Goal: Task Accomplishment & Management: Manage account settings

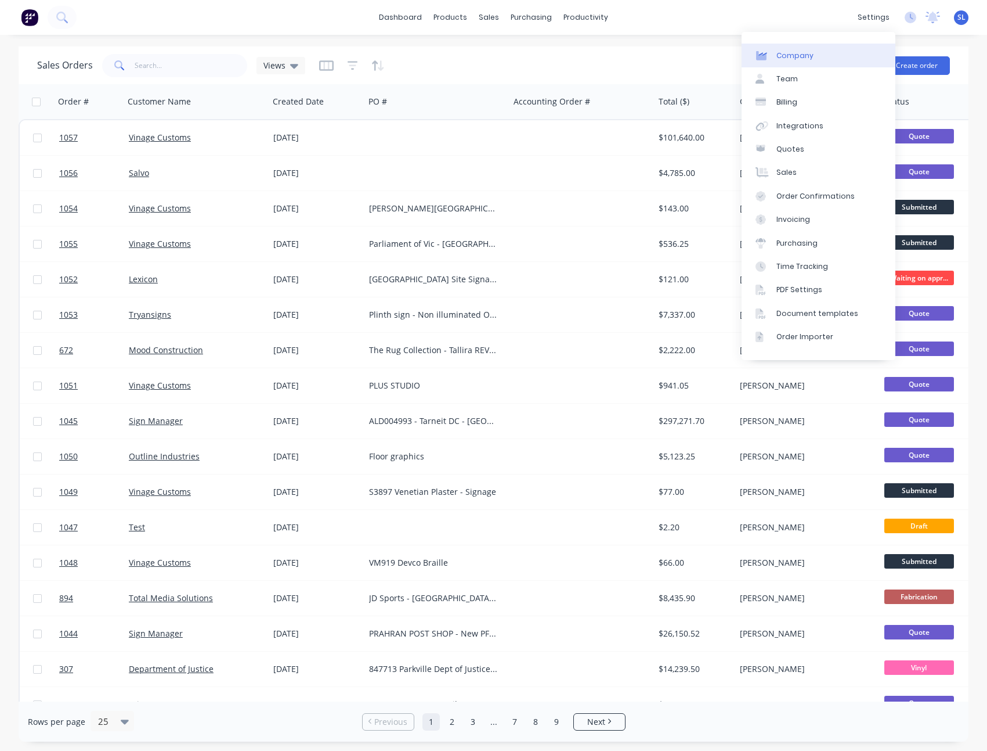
click at [798, 60] on div "Company" at bounding box center [795, 56] width 37 height 10
select select "AU"
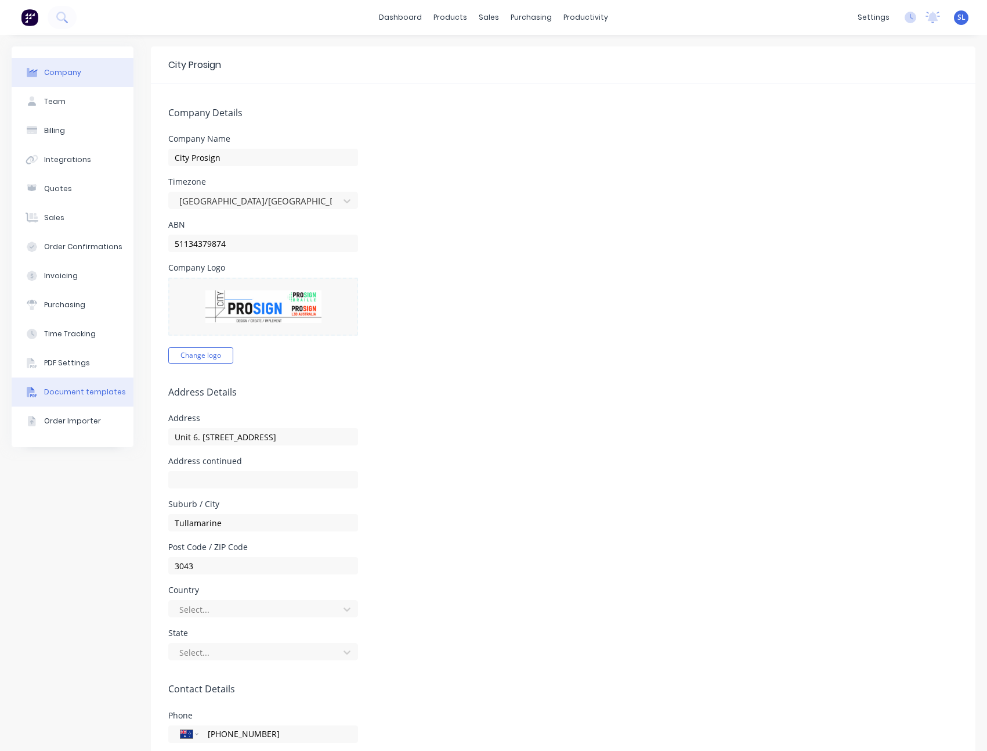
click at [94, 384] on button "Document templates" at bounding box center [73, 391] width 122 height 29
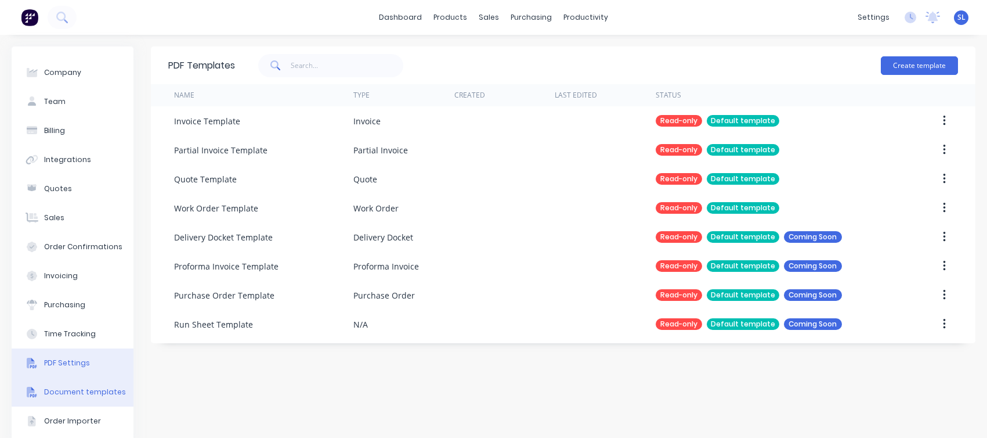
click at [81, 360] on div "PDF Settings" at bounding box center [67, 363] width 46 height 10
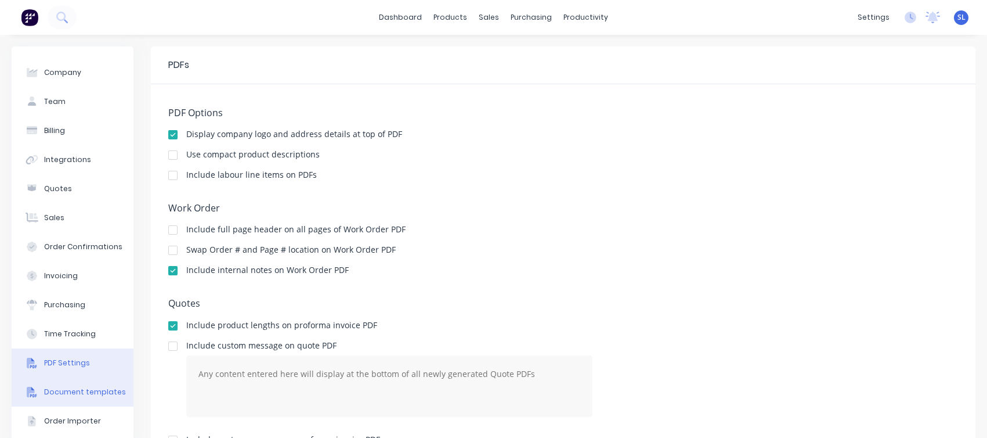
click at [91, 391] on div "Document templates" at bounding box center [85, 392] width 82 height 10
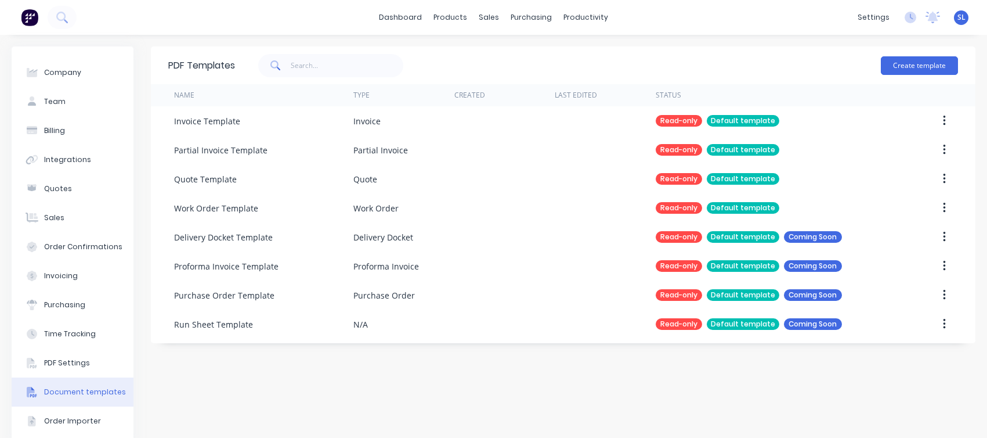
click at [294, 403] on div "PDF Templates Create template Name Type Created Last Edited Status Invoice Temp…" at bounding box center [563, 246] width 825 height 401
click at [55, 68] on div "Company" at bounding box center [62, 72] width 37 height 10
select select "AU"
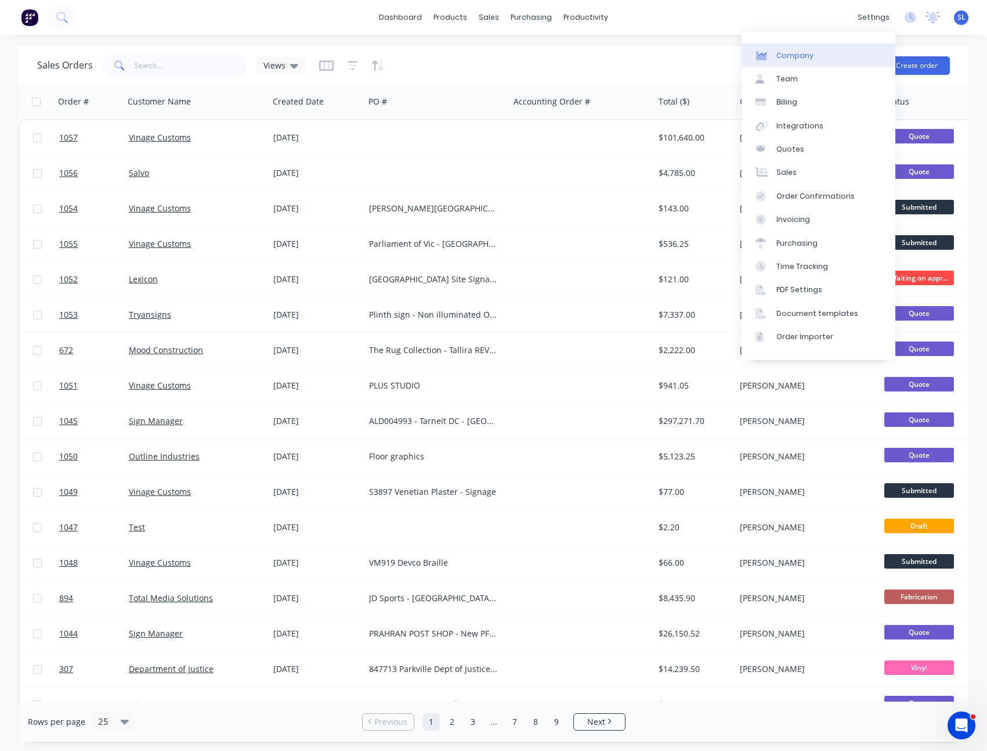
click at [795, 59] on div "Company" at bounding box center [795, 56] width 37 height 10
select select "AU"
